Goal: Complete application form

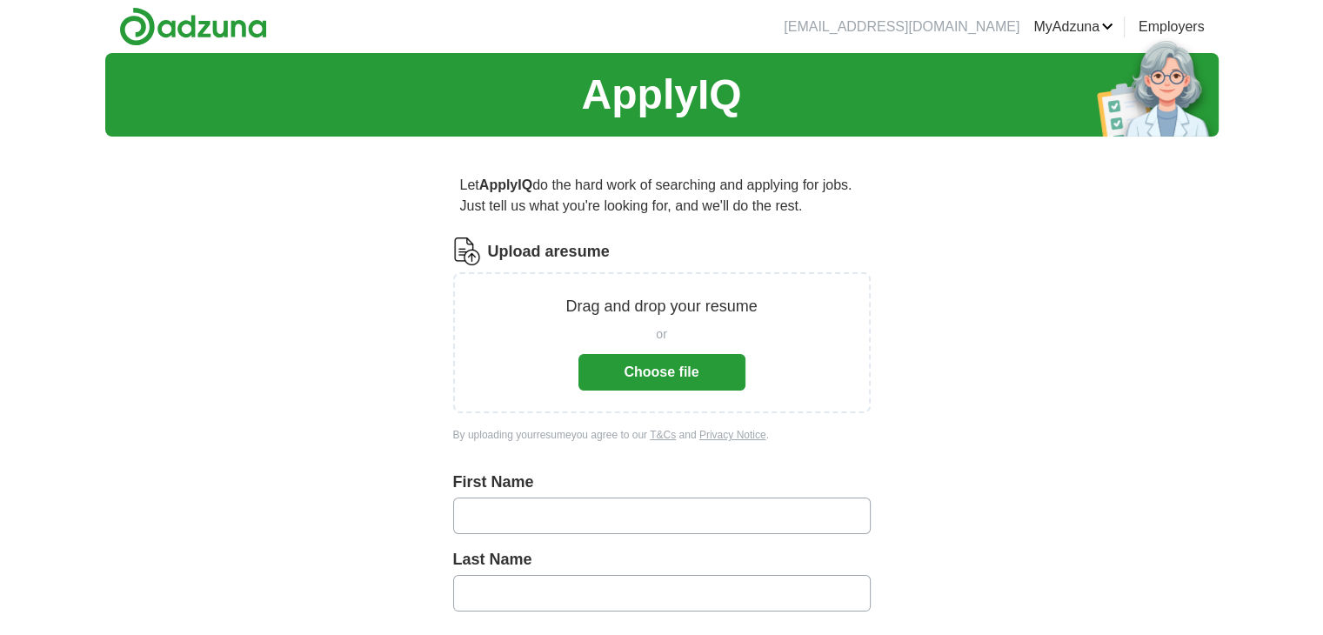
click at [631, 364] on button "Choose file" at bounding box center [661, 372] width 167 height 37
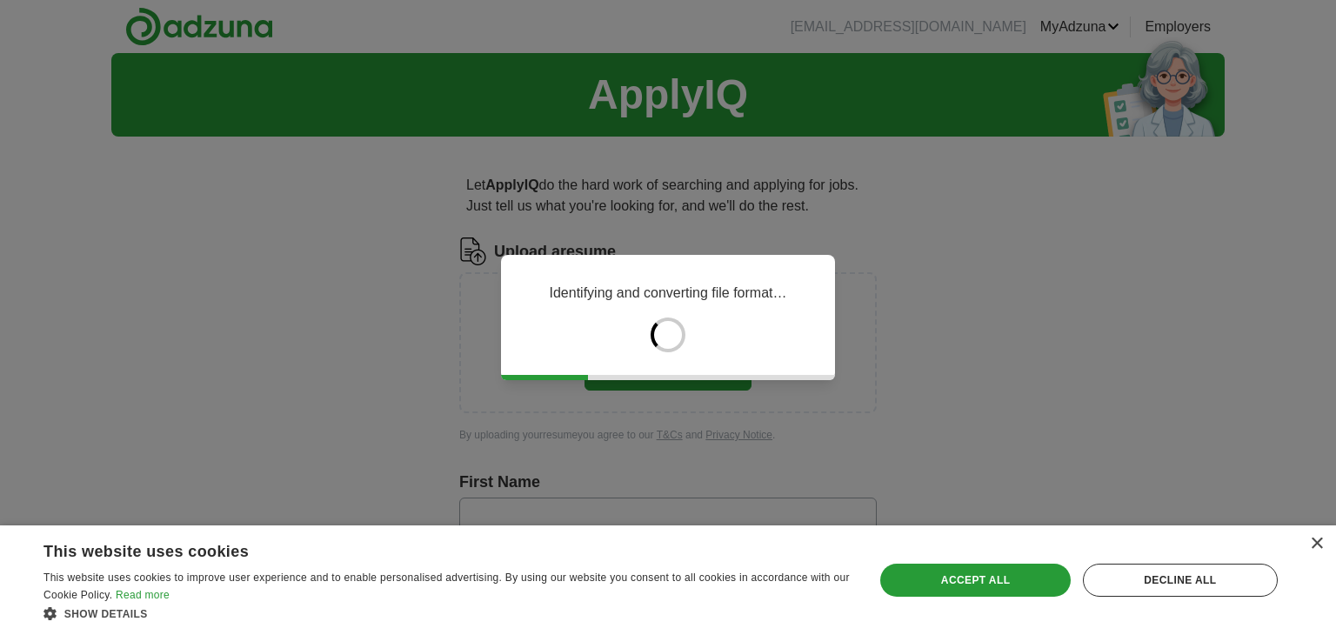
click at [1322, 537] on div "× This website uses cookies This website uses cookies to improve user experienc…" at bounding box center [668, 580] width 1336 height 110
click at [1315, 540] on div "×" at bounding box center [1316, 543] width 13 height 13
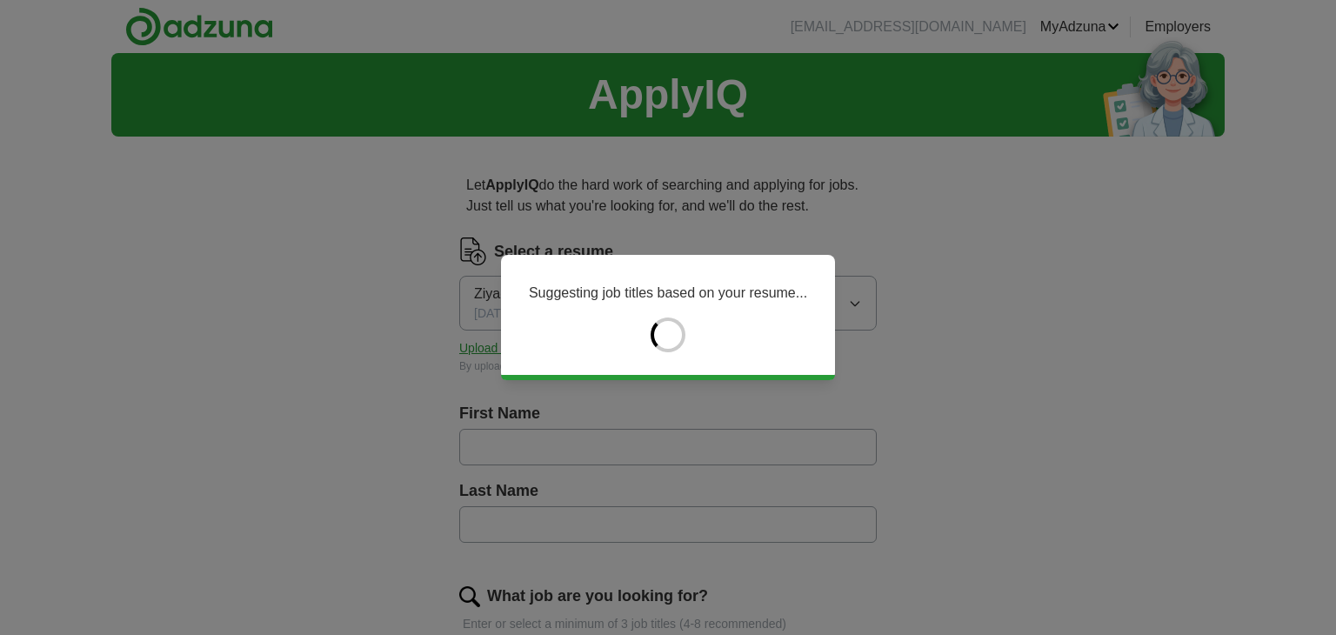
type input "*****"
type input "******"
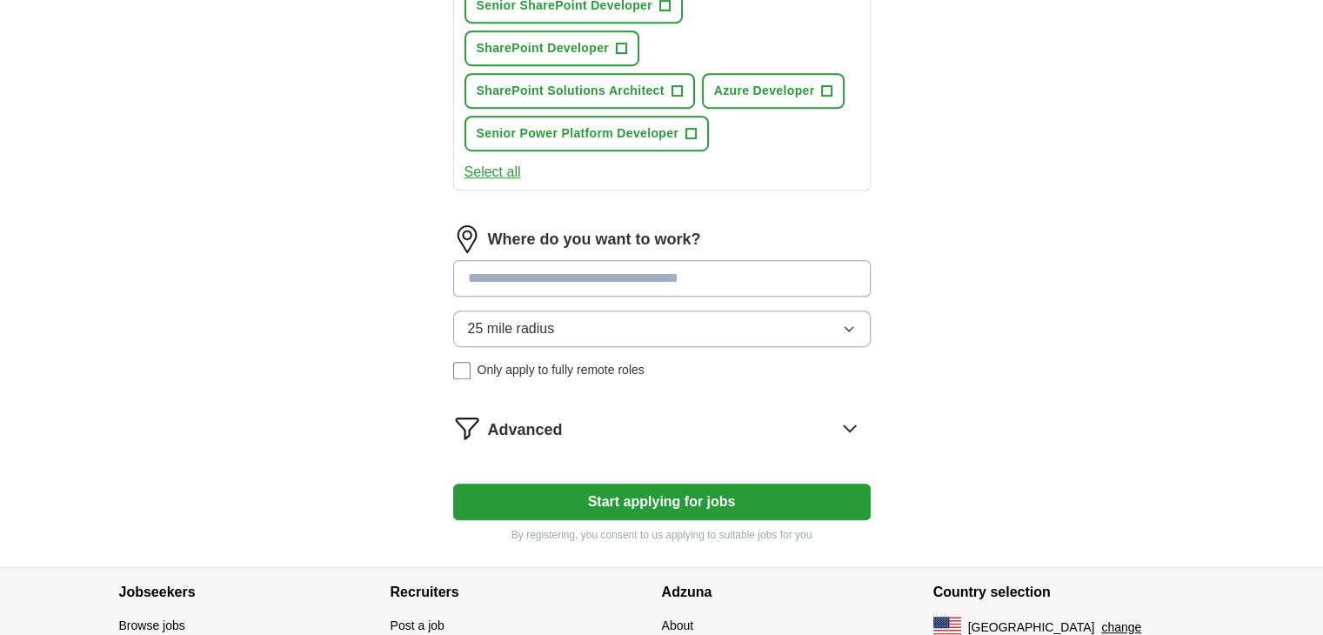
scroll to position [844, 0]
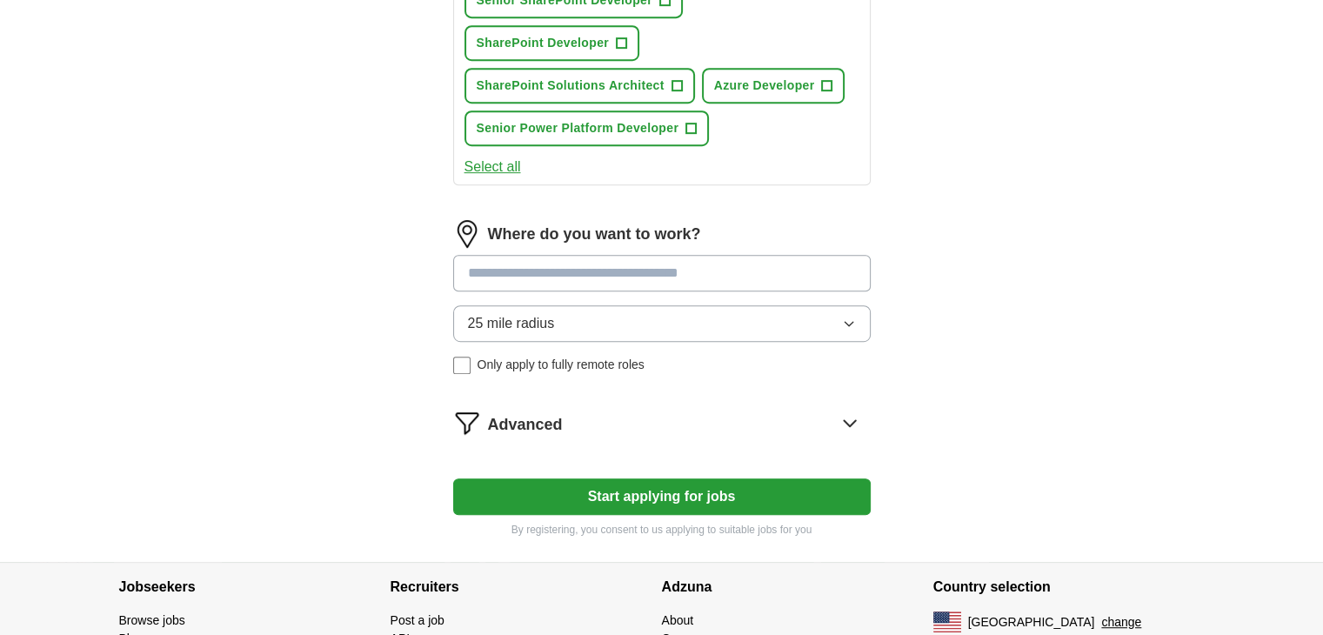
click at [722, 265] on input at bounding box center [661, 273] width 417 height 37
type input "*"
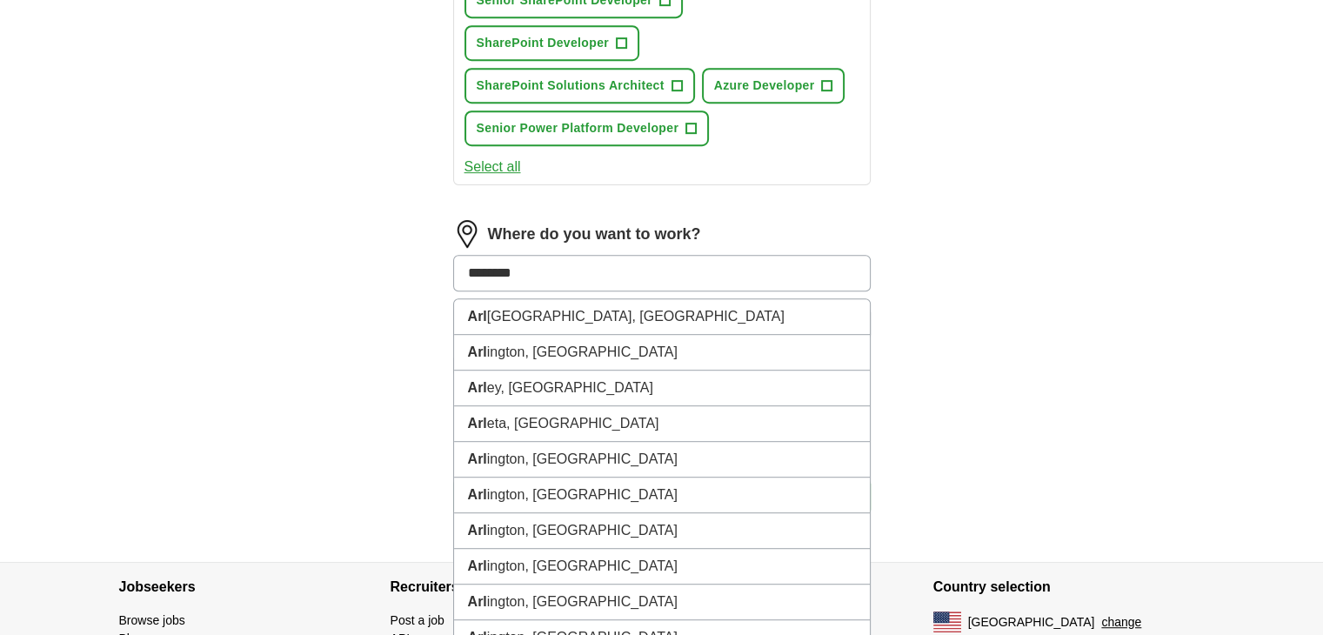
type input "*********"
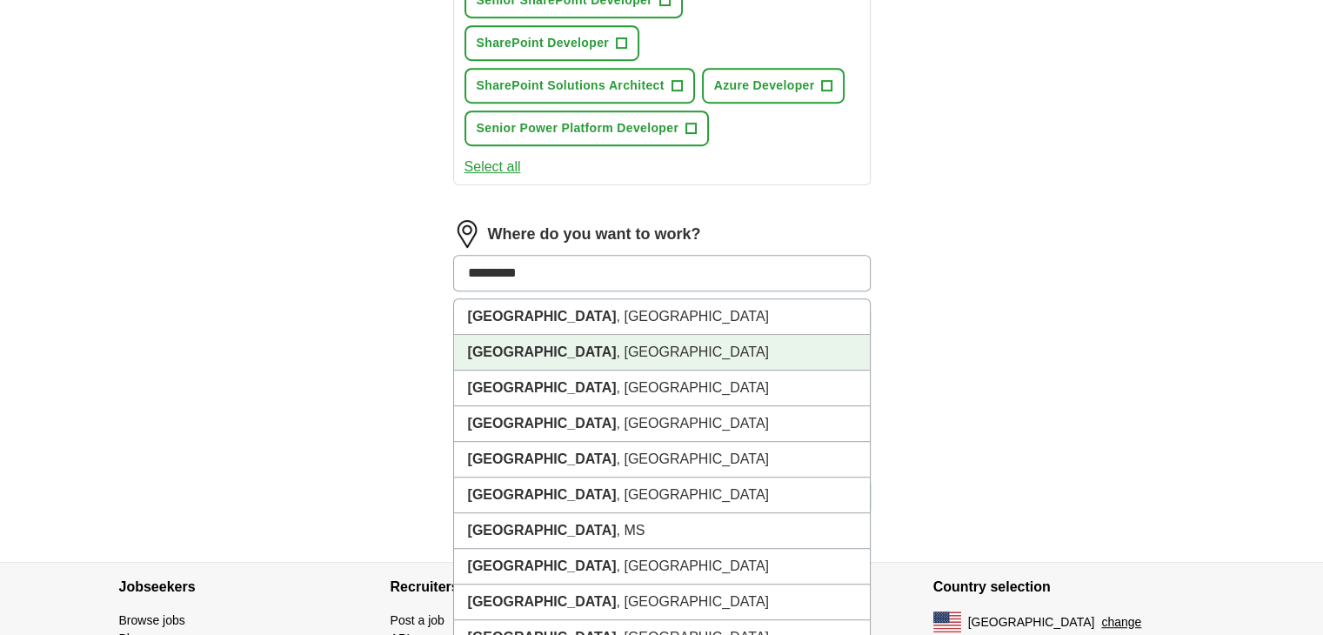
click at [564, 343] on li "[GEOGRAPHIC_DATA] , [GEOGRAPHIC_DATA]" at bounding box center [662, 353] width 416 height 36
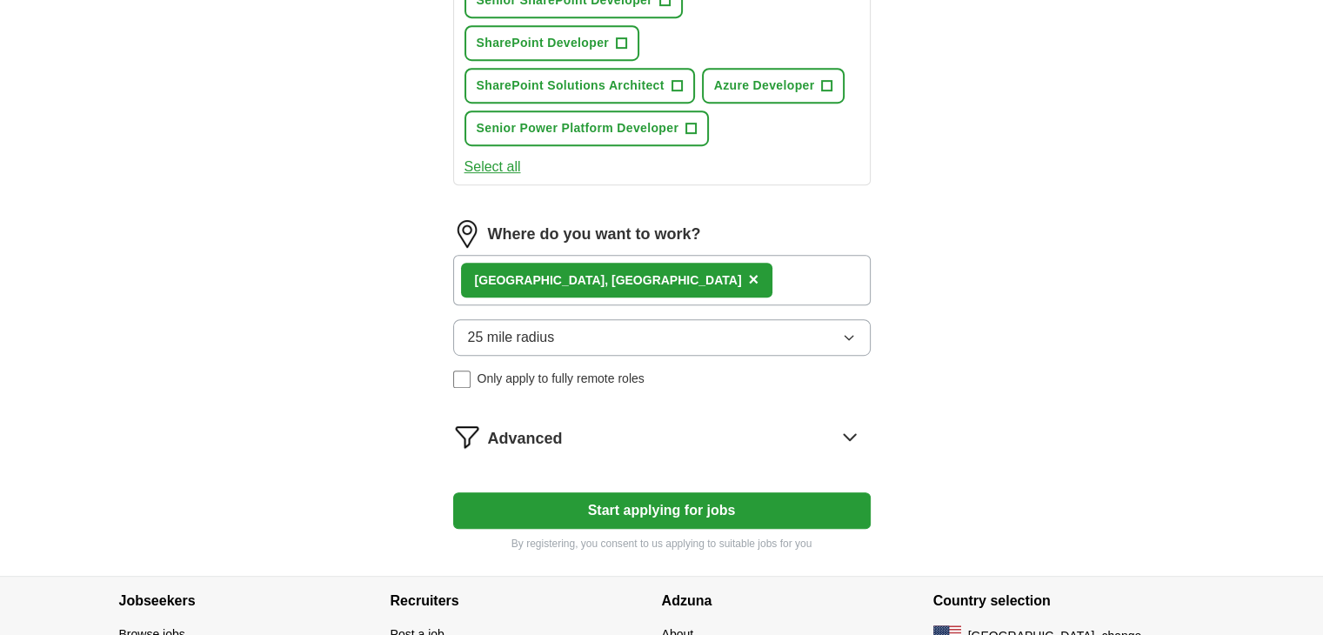
click at [672, 336] on button "25 mile radius" at bounding box center [661, 337] width 417 height 37
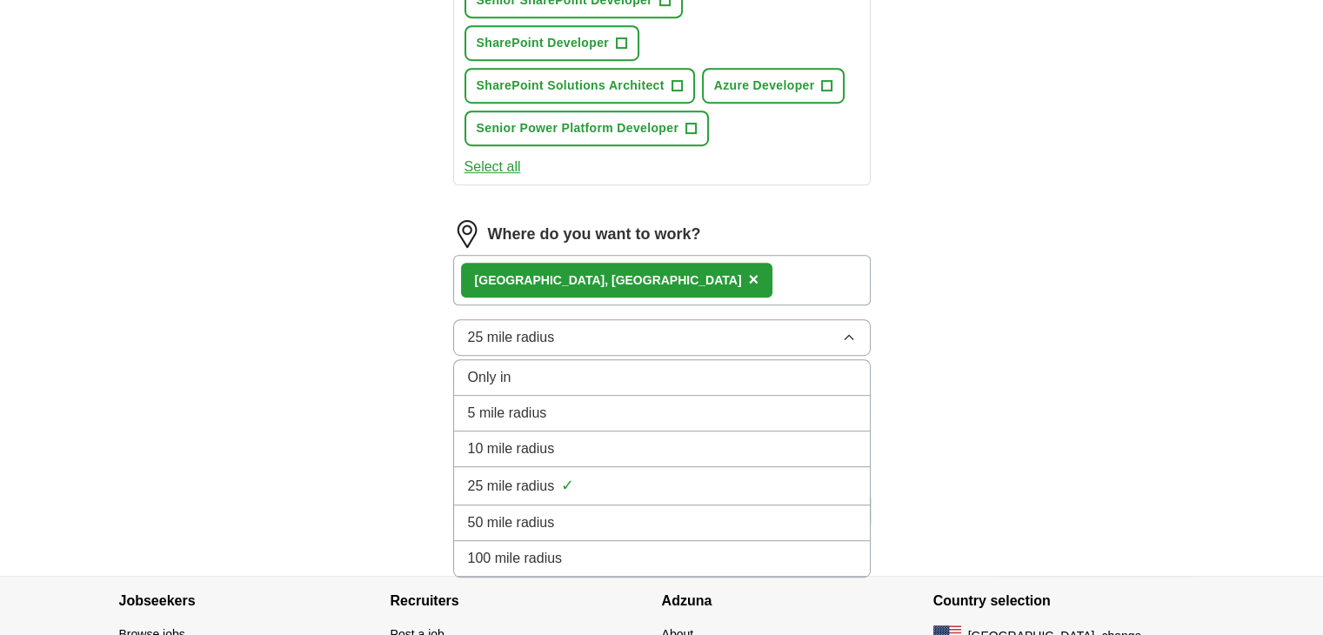
click at [646, 505] on li "50 mile radius" at bounding box center [662, 523] width 416 height 36
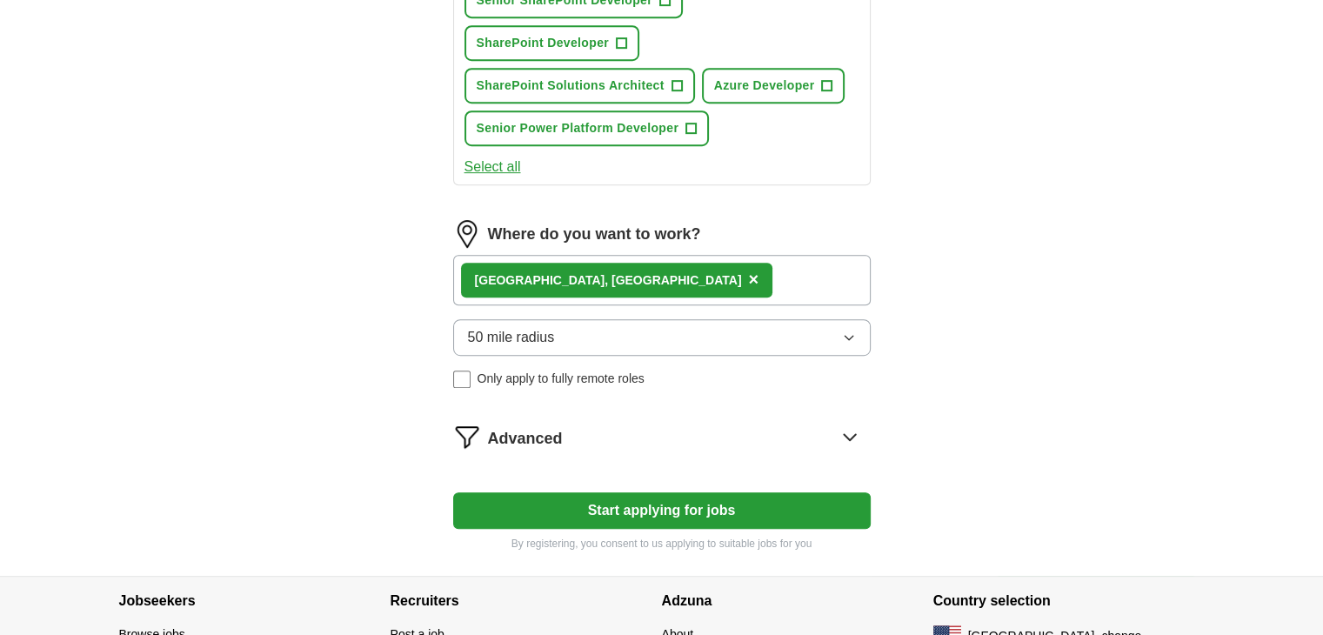
click at [633, 329] on button "50 mile radius" at bounding box center [661, 337] width 417 height 37
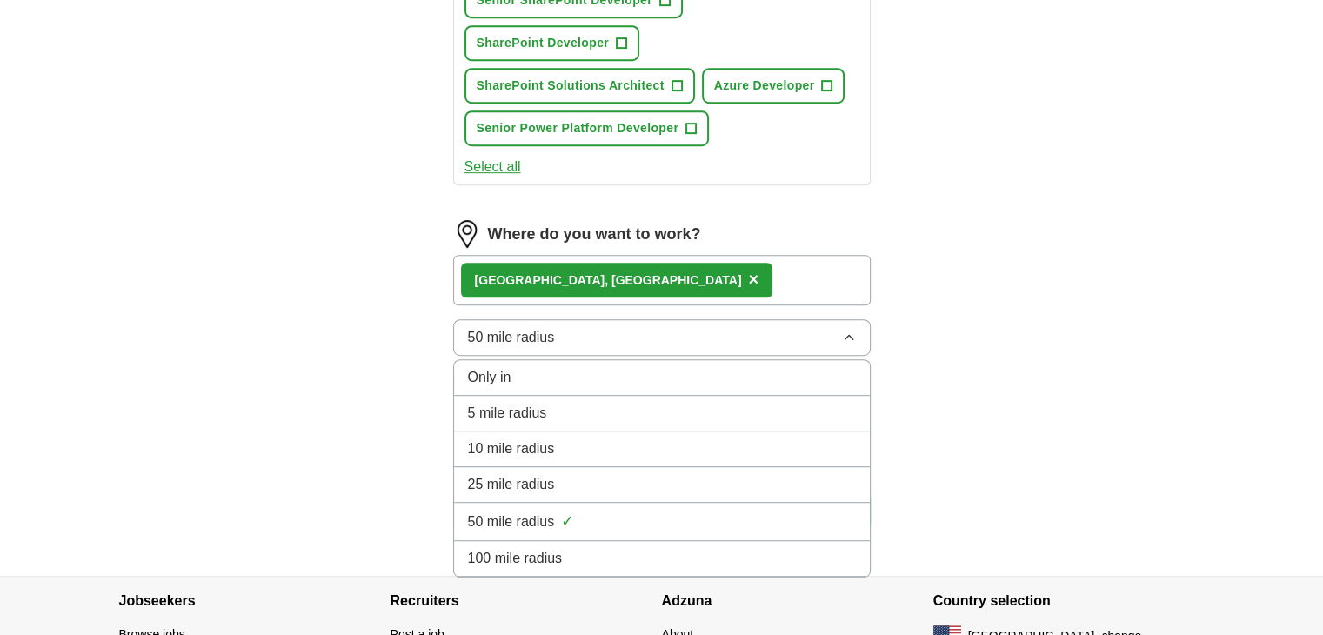
click at [572, 474] on div "25 mile radius" at bounding box center [662, 484] width 388 height 21
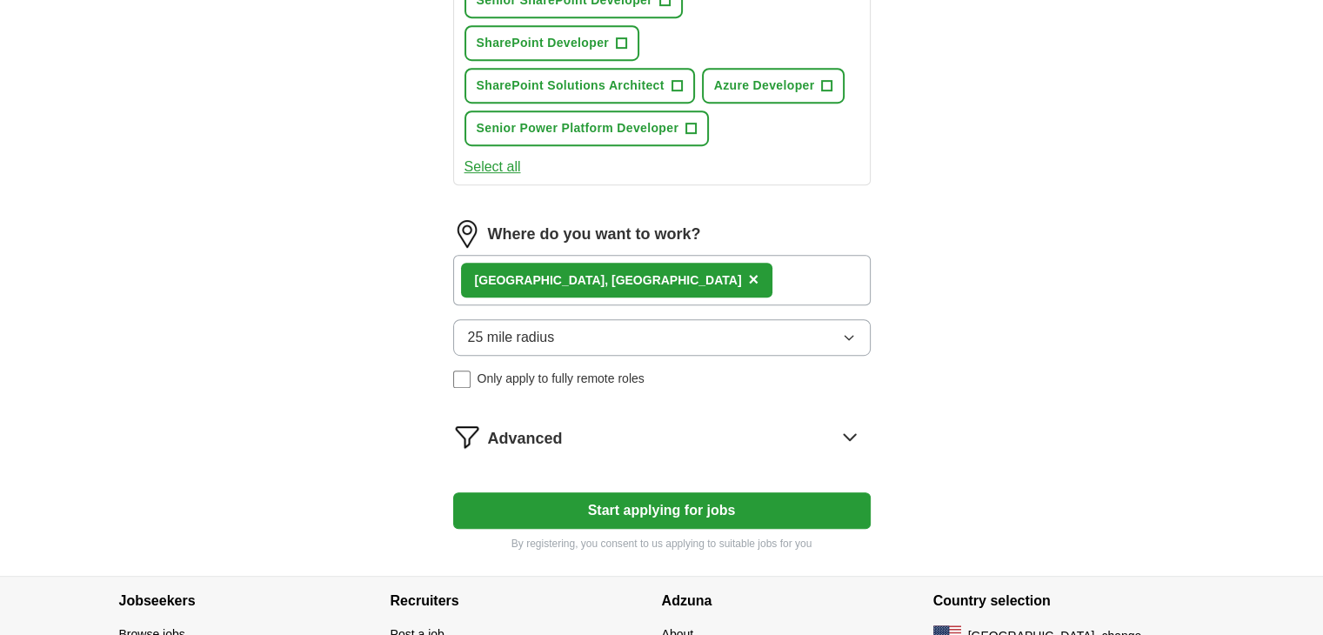
click at [661, 273] on div "[GEOGRAPHIC_DATA] , [GEOGRAPHIC_DATA] ×" at bounding box center [661, 280] width 417 height 50
click at [631, 269] on div "[GEOGRAPHIC_DATA] , [GEOGRAPHIC_DATA] ×" at bounding box center [661, 280] width 417 height 50
click at [671, 260] on div "[GEOGRAPHIC_DATA] , [GEOGRAPHIC_DATA] ×" at bounding box center [661, 280] width 417 height 50
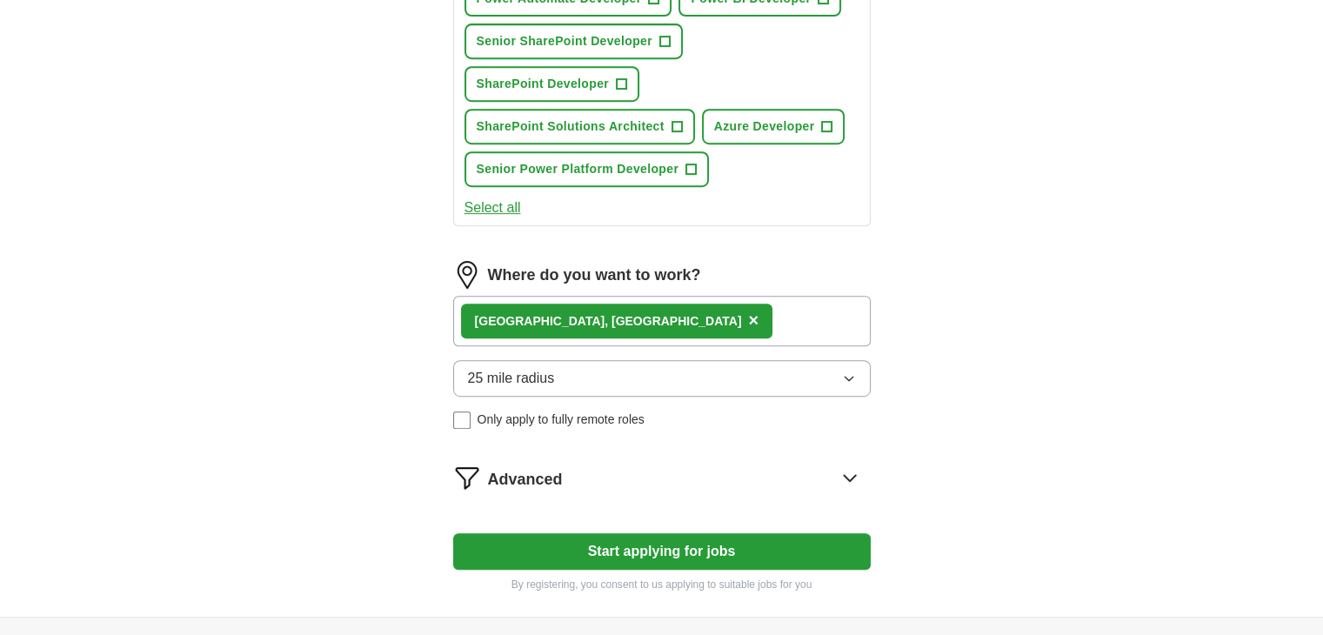
scroll to position [858, 0]
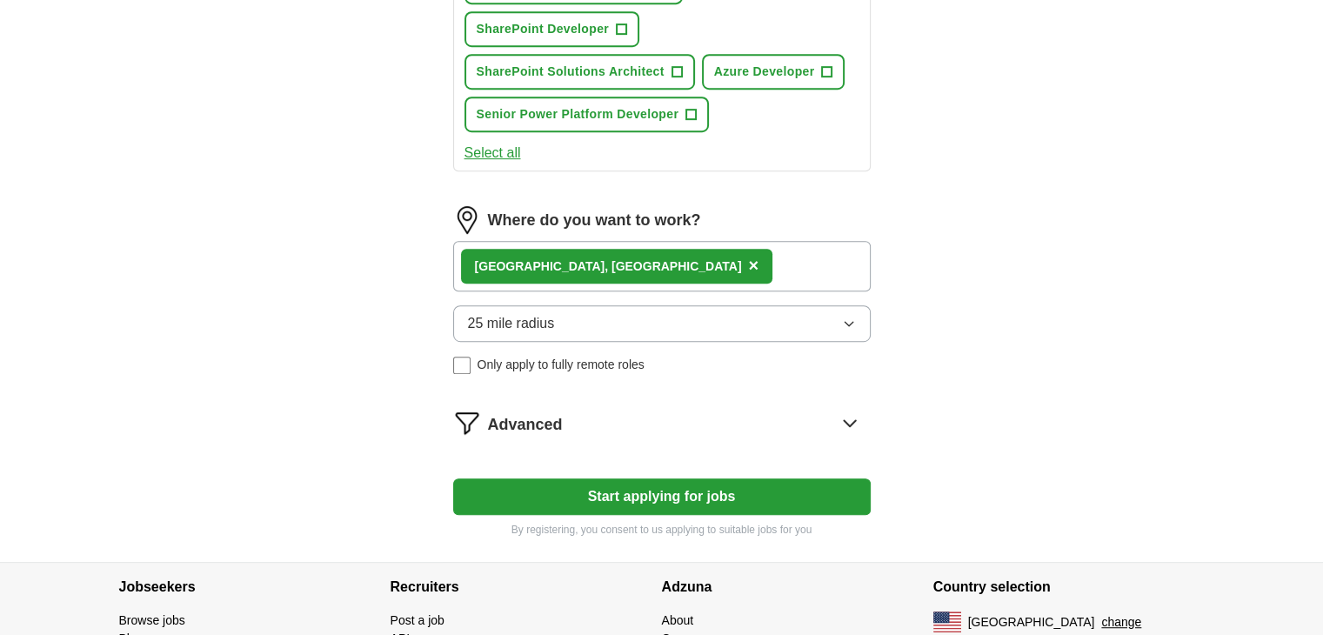
click at [770, 491] on button "Start applying for jobs" at bounding box center [661, 496] width 417 height 37
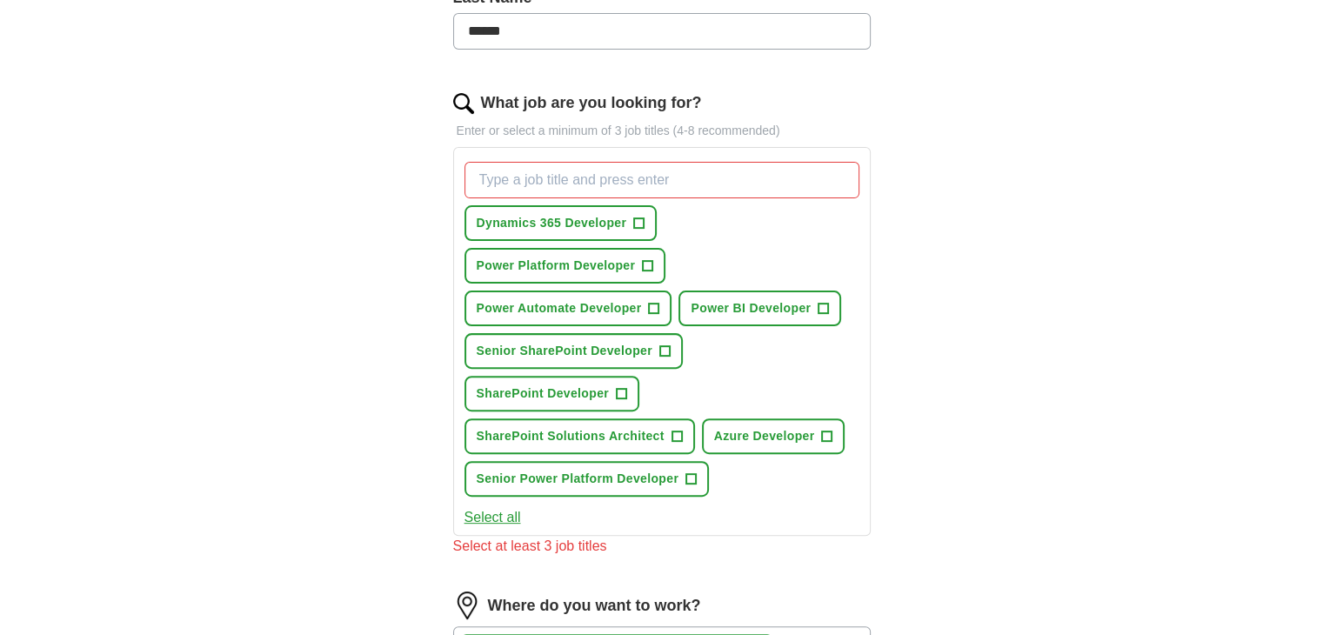
scroll to position [490, 0]
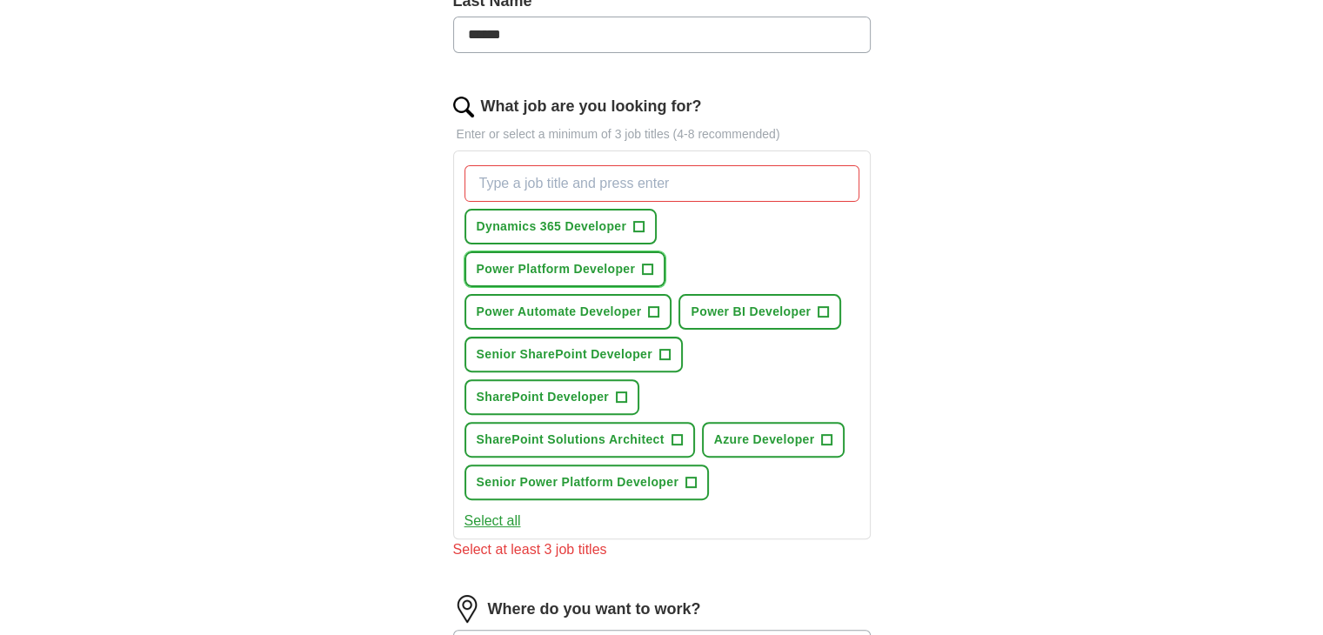
click at [651, 263] on span "+" at bounding box center [648, 270] width 10 height 14
click at [824, 305] on span "+" at bounding box center [823, 312] width 10 height 14
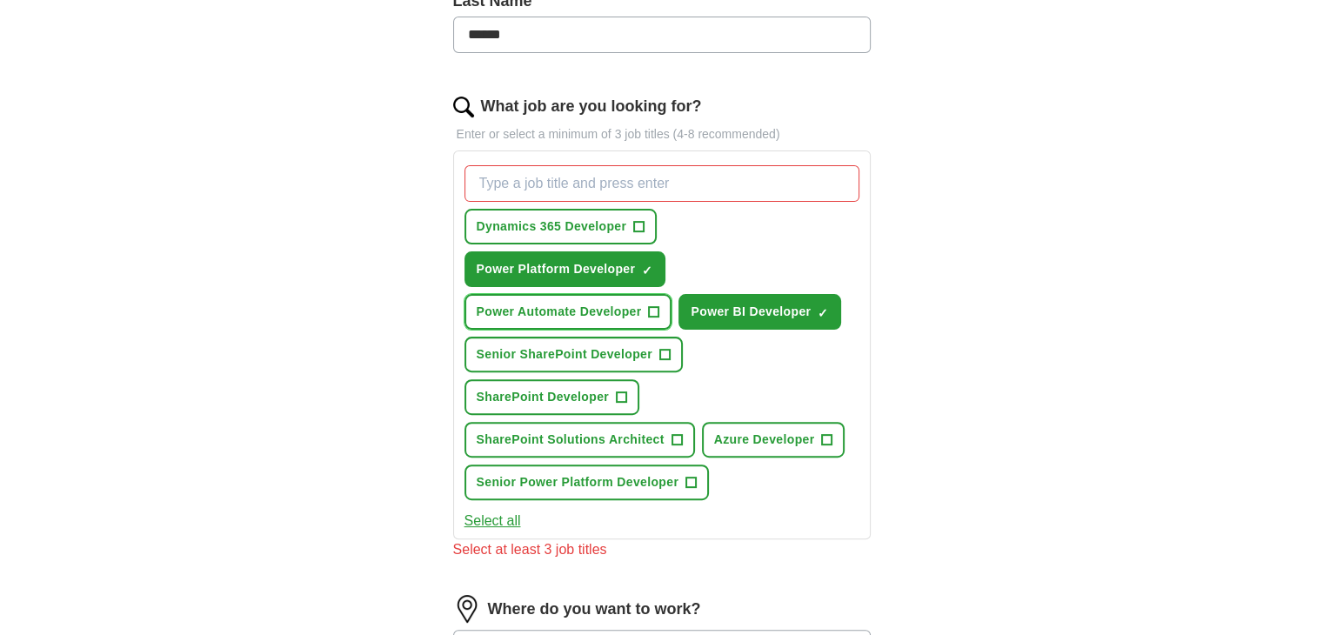
click at [648, 313] on span "+" at bounding box center [653, 311] width 11 height 11
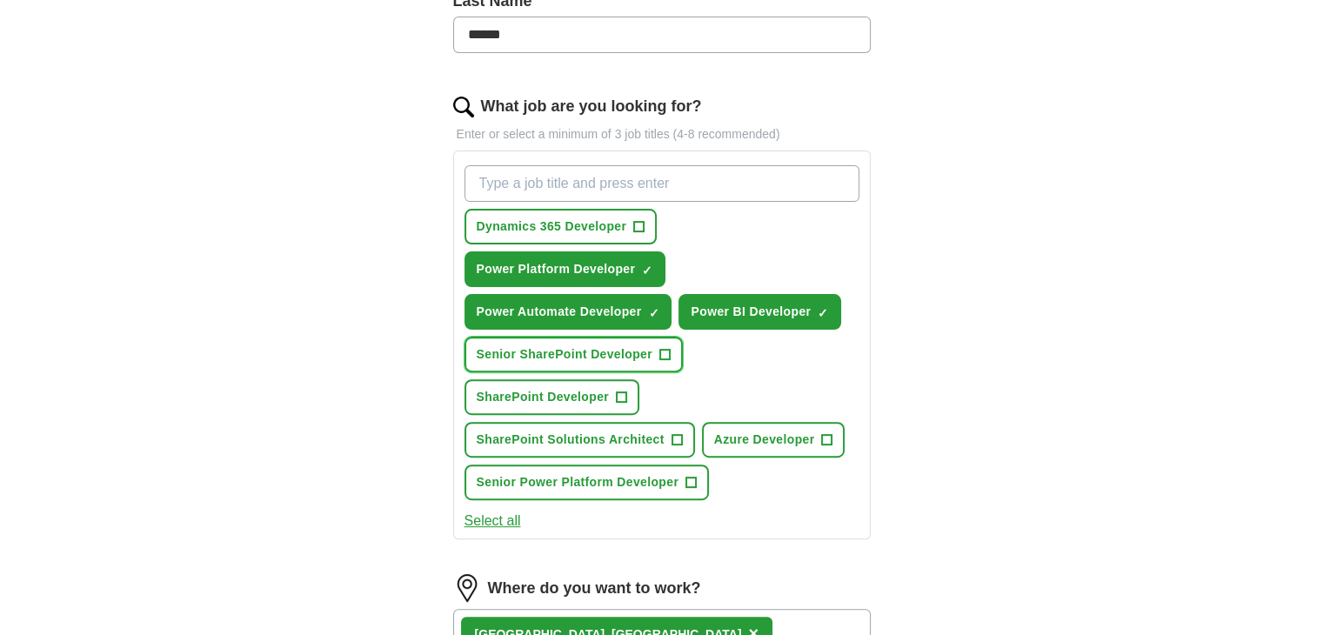
click at [662, 353] on span "+" at bounding box center [664, 355] width 10 height 14
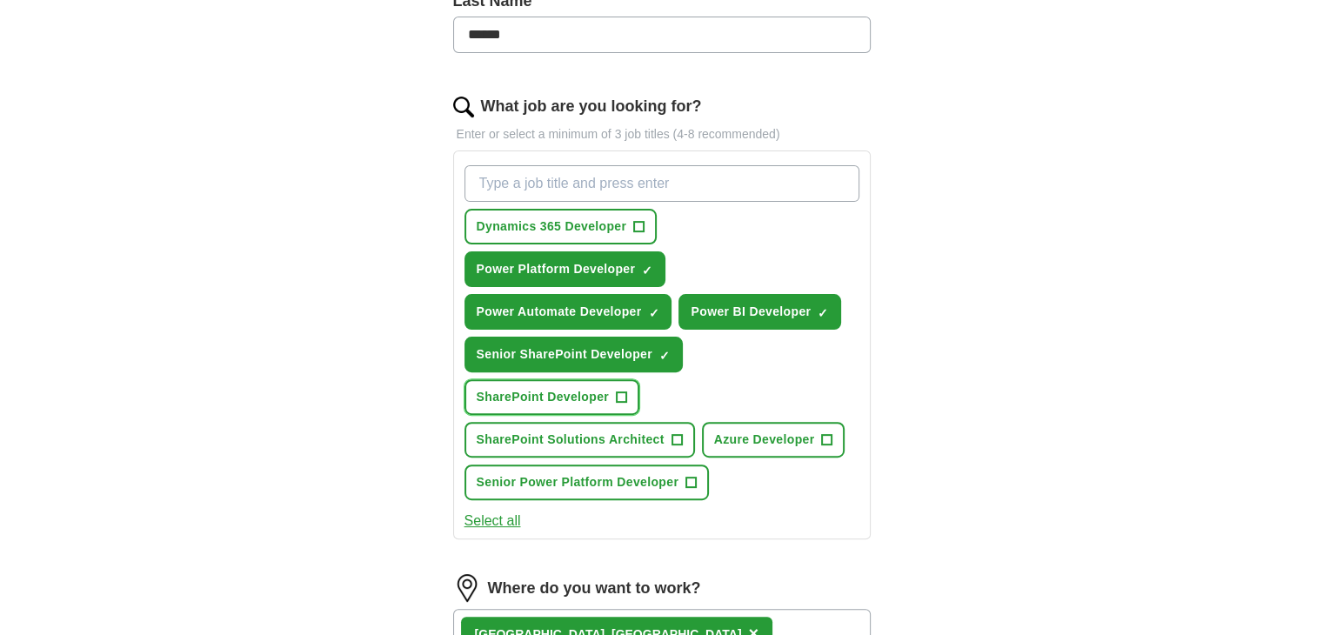
click at [621, 391] on span "+" at bounding box center [621, 398] width 10 height 14
click at [677, 435] on span "+" at bounding box center [676, 440] width 10 height 14
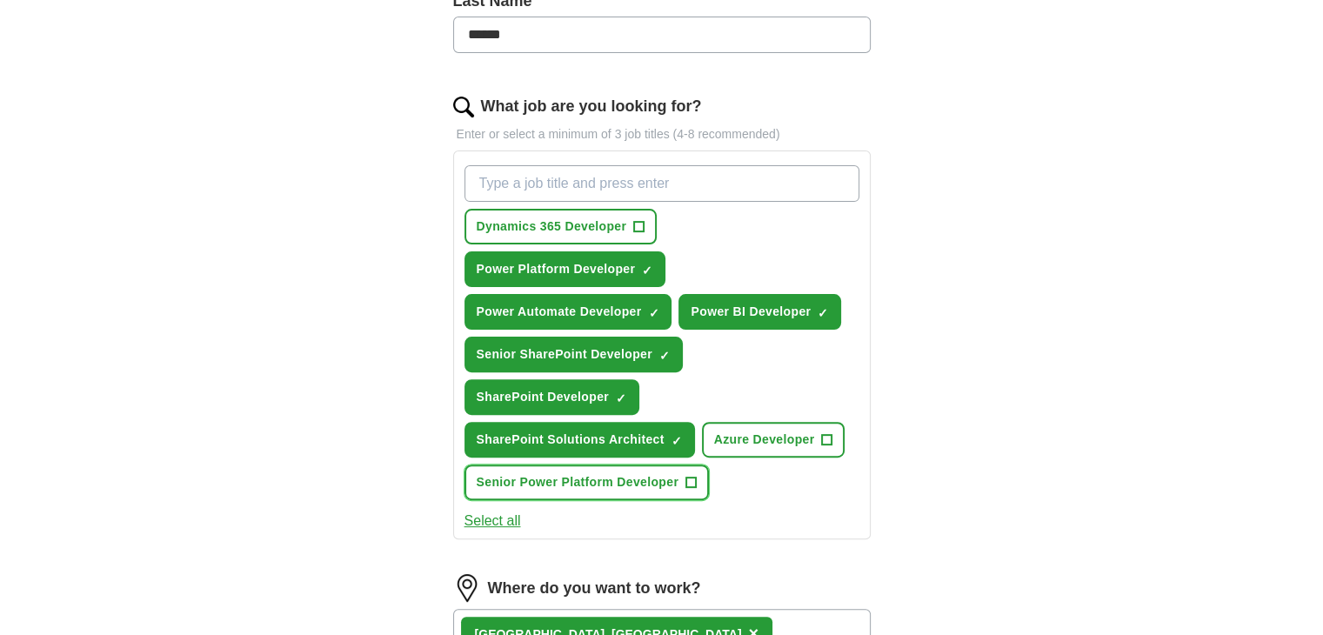
click at [683, 477] on button "Senior Power Platform Developer +" at bounding box center [586, 482] width 245 height 36
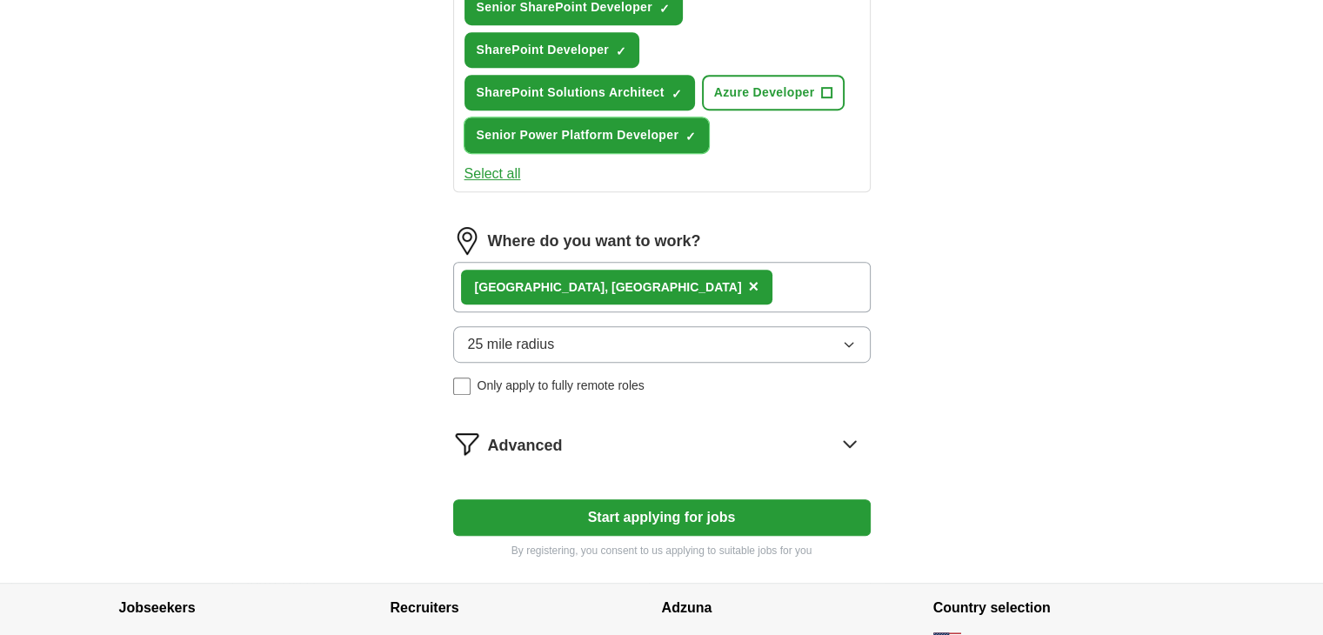
scroll to position [929, 0]
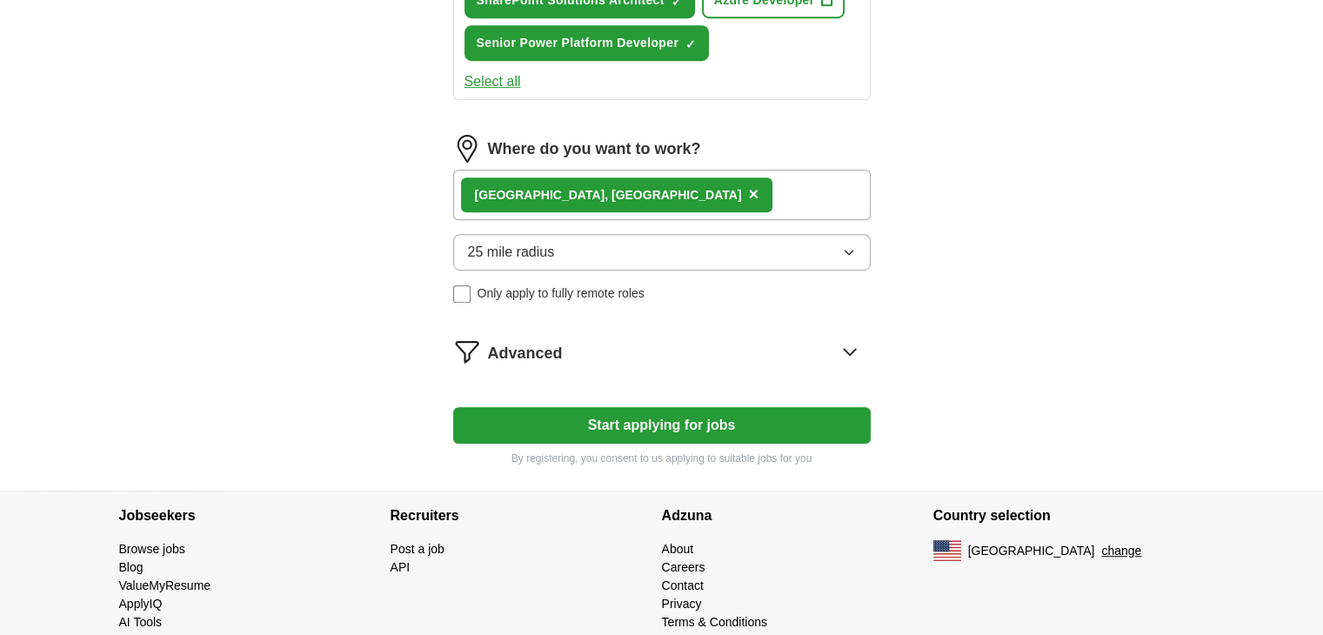
click at [778, 421] on button "Start applying for jobs" at bounding box center [661, 425] width 417 height 37
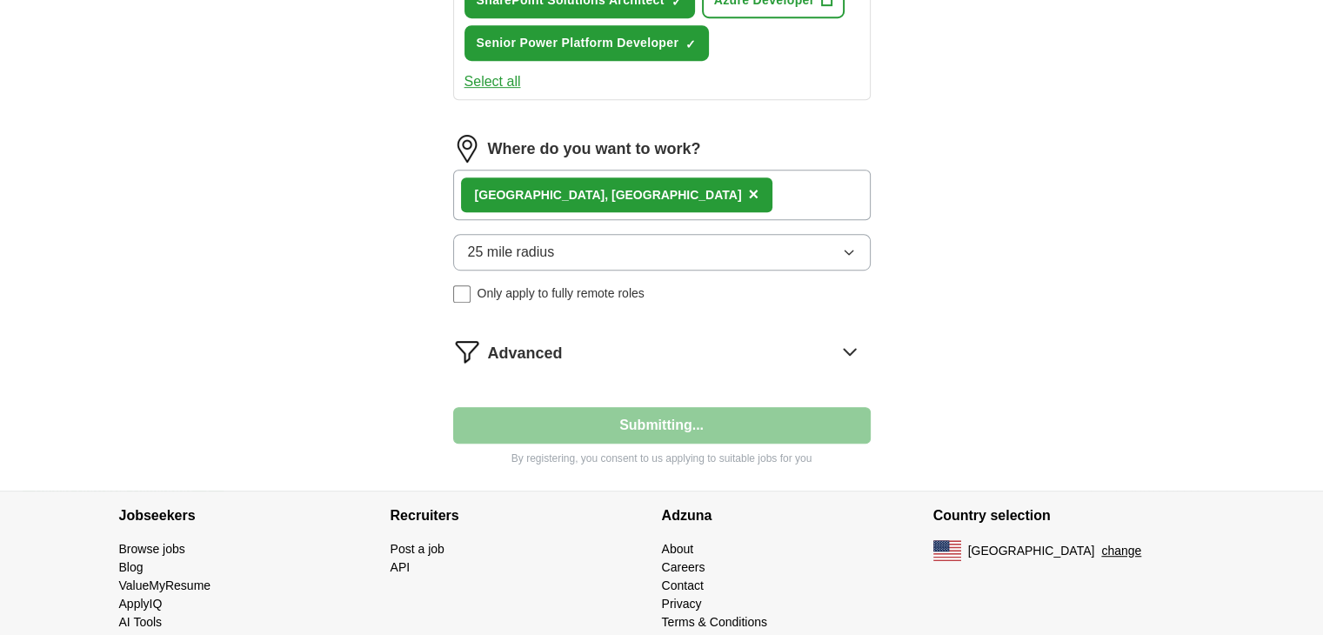
select select "**"
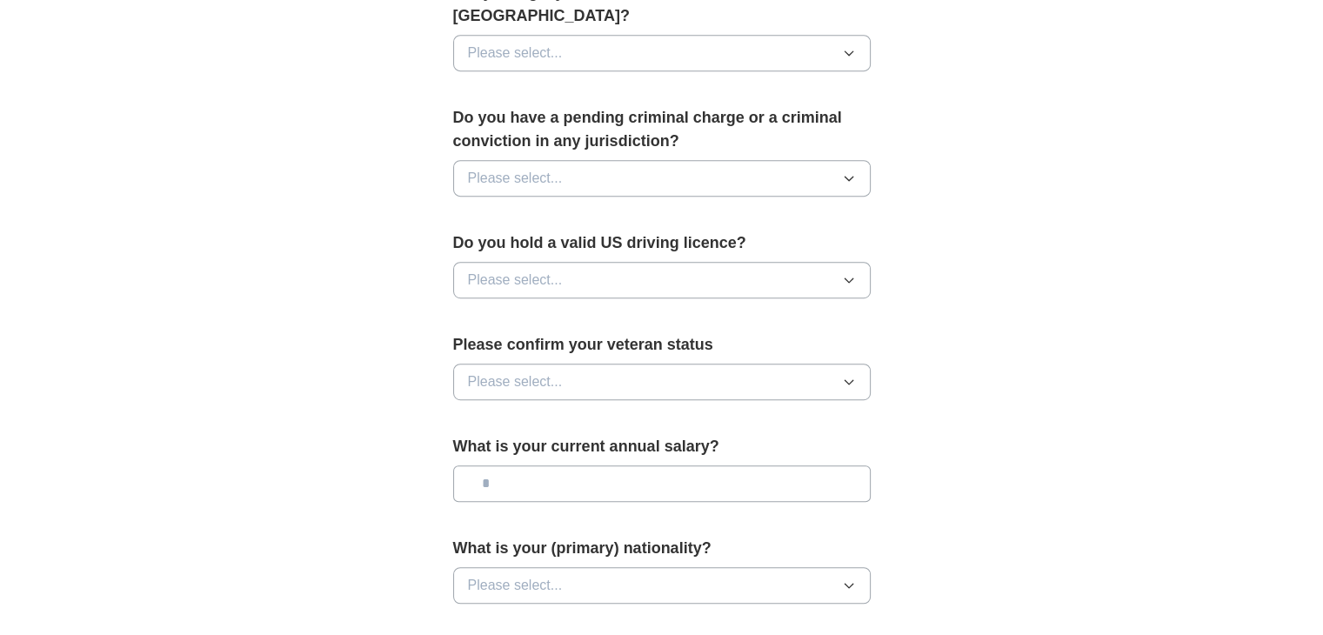
scroll to position [0, 0]
